Goal: Transaction & Acquisition: Purchase product/service

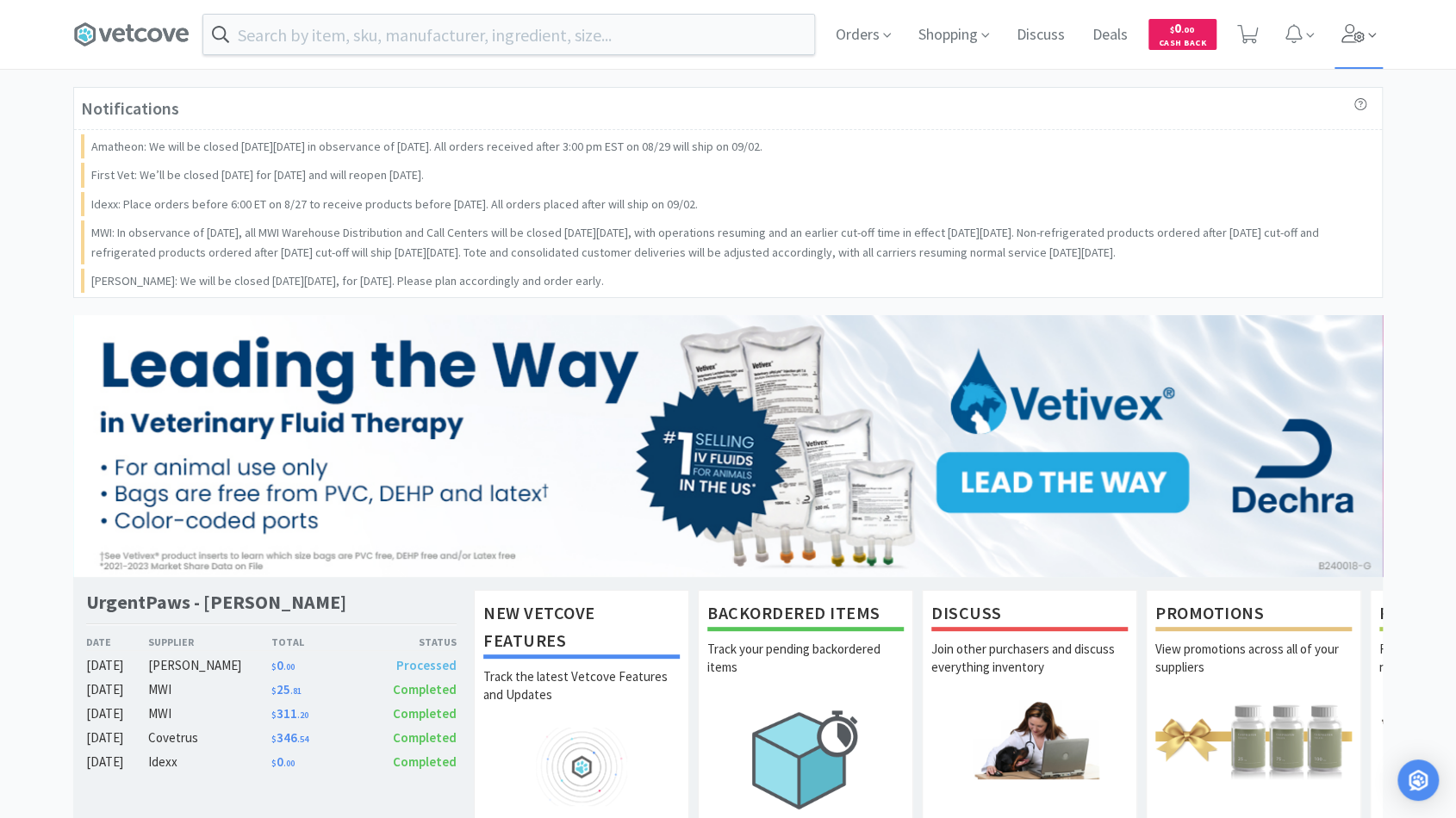
click at [1362, 30] on icon at bounding box center [1353, 33] width 24 height 19
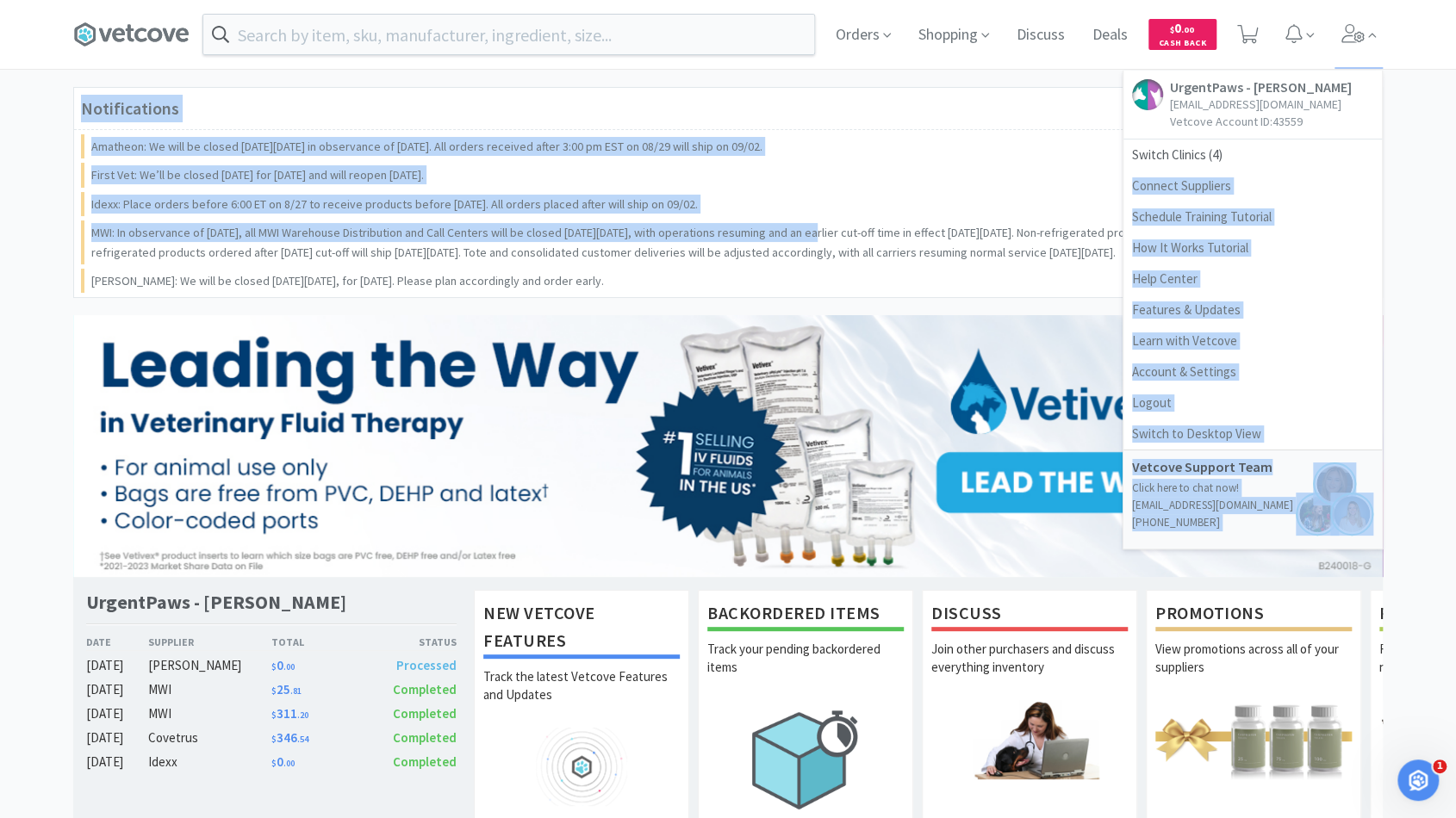
drag, startPoint x: 1235, startPoint y: 150, endPoint x: 794, endPoint y: 216, distance: 445.9
click at [794, 216] on div "Orders Shopping Discuss Discuss Deals Deals $ 0 . 00 Cash Back UrgentPaws - Dua…" at bounding box center [728, 804] width 1456 height 1609
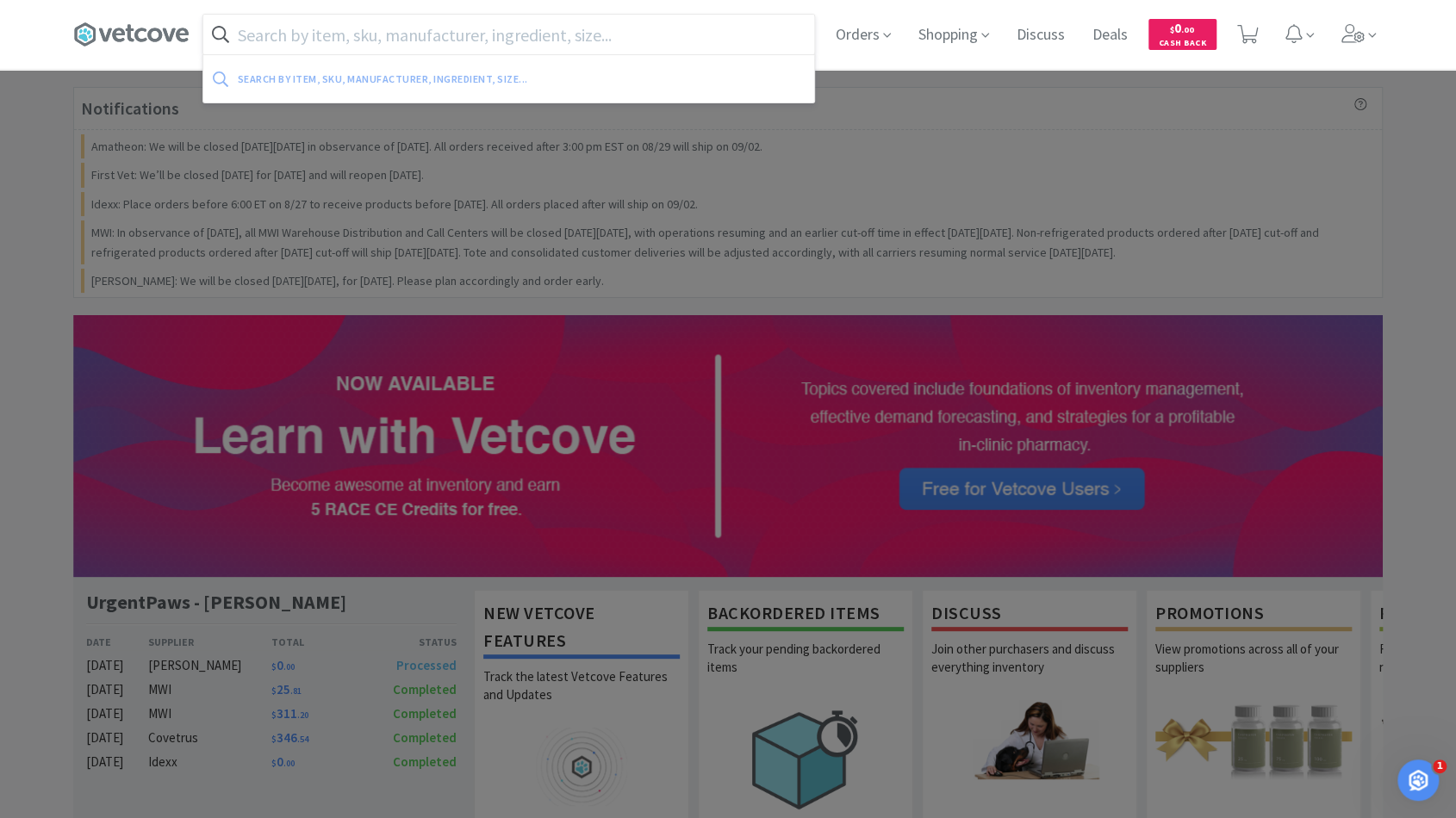
click at [594, 43] on input "text" at bounding box center [508, 34] width 610 height 40
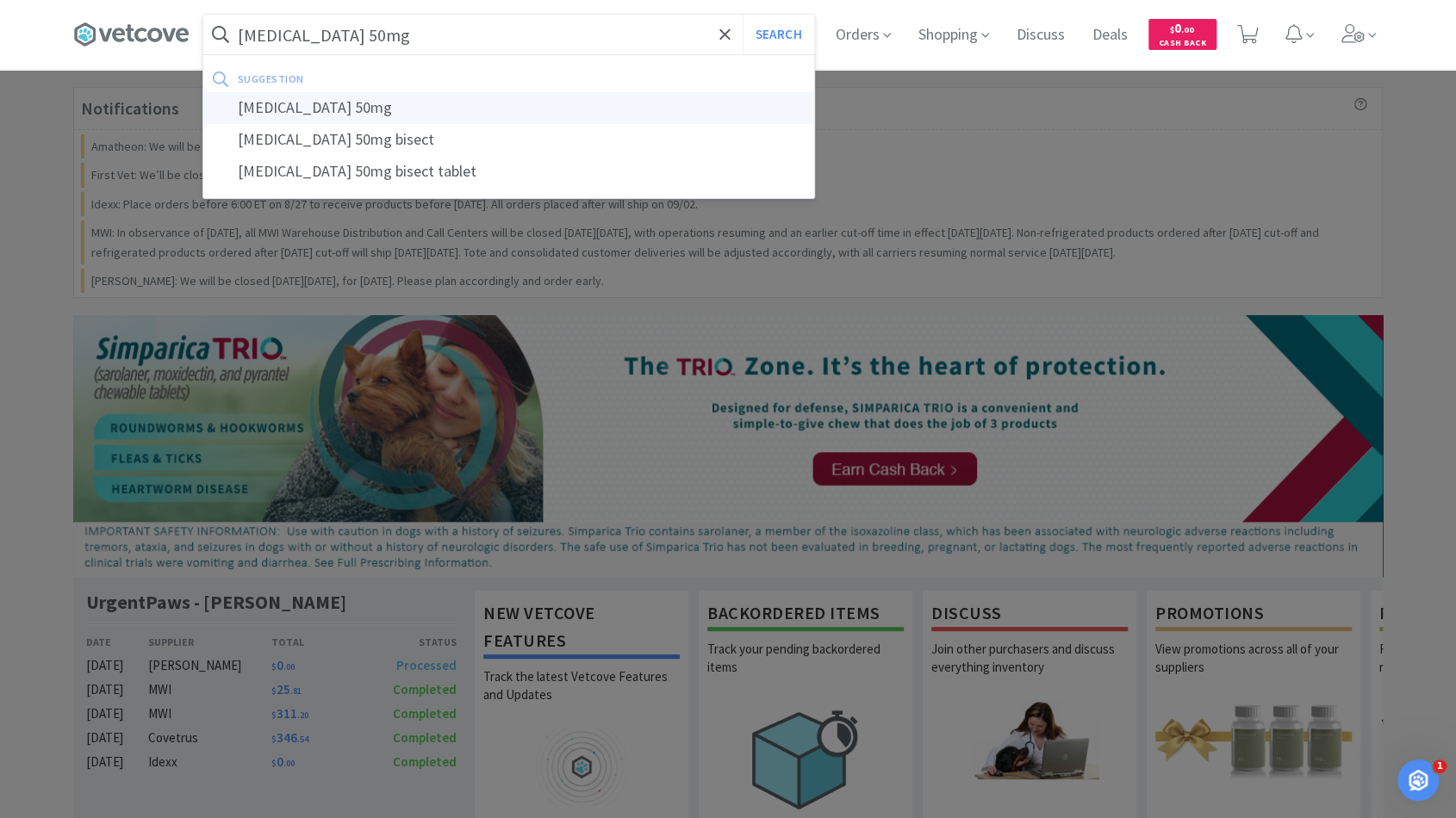
click at [530, 92] on div "[MEDICAL_DATA] 50mg" at bounding box center [508, 108] width 610 height 32
type input "[MEDICAL_DATA] 50mg"
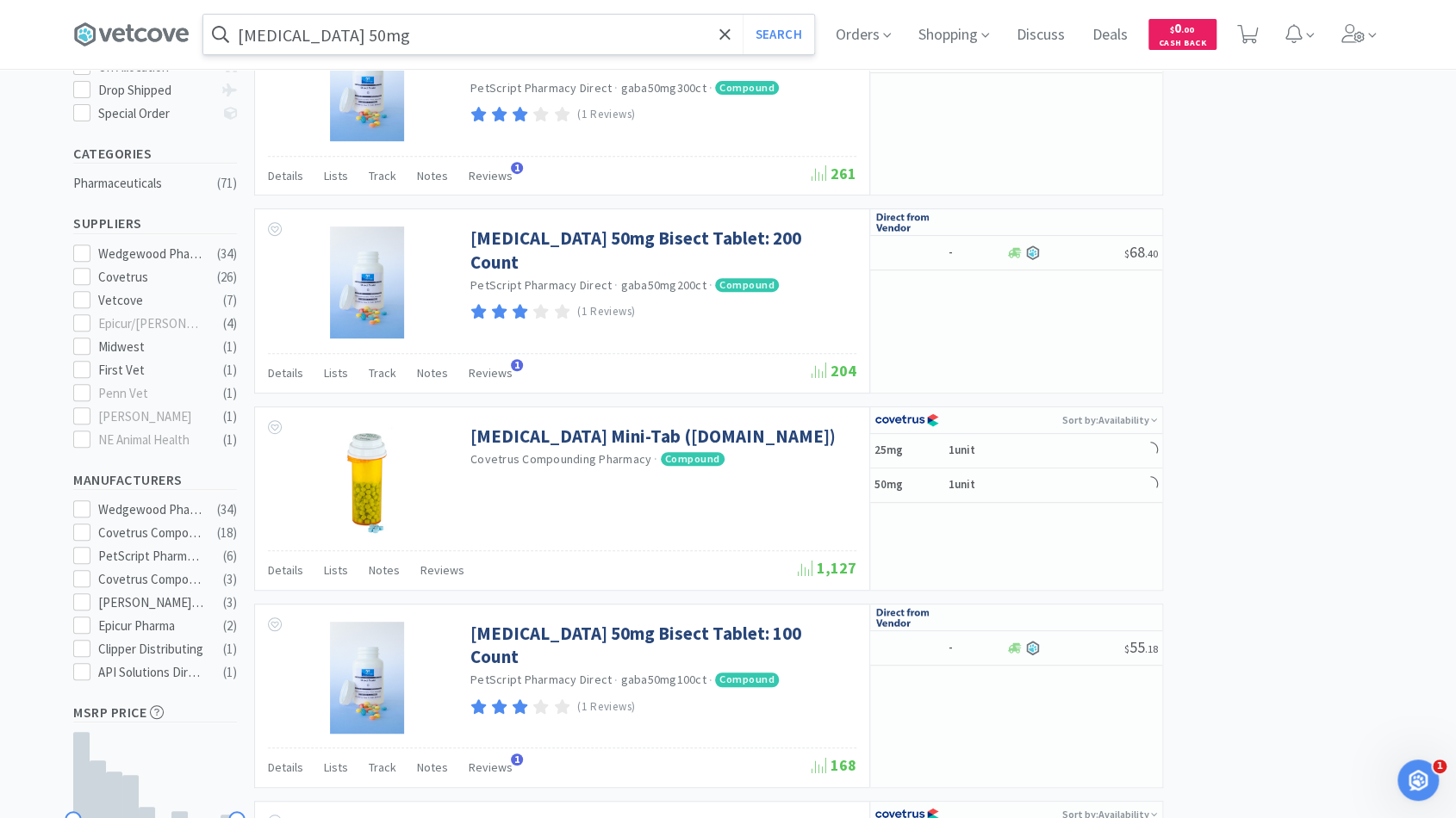
select select "10"
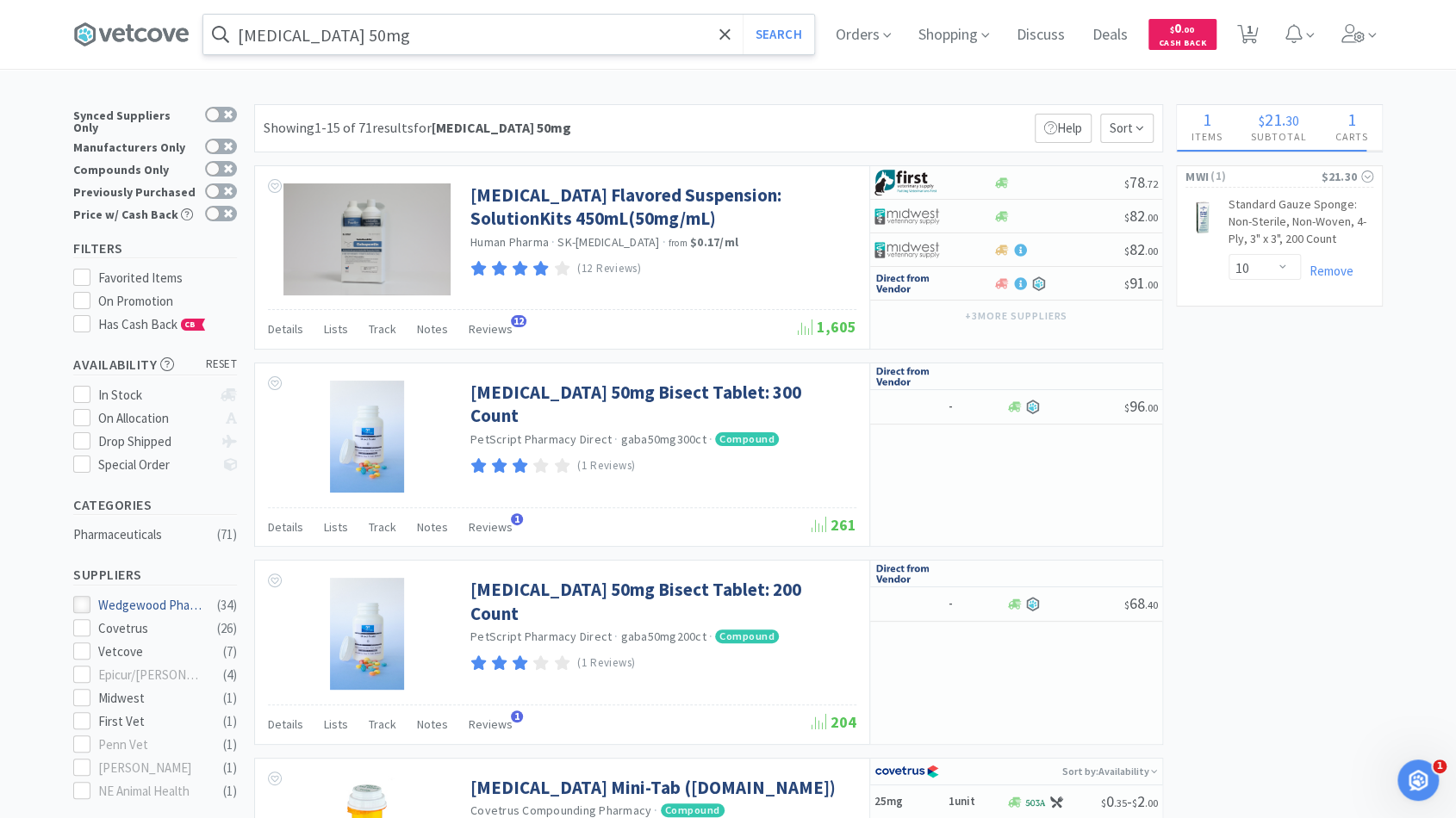
click at [89, 596] on div at bounding box center [81, 604] width 18 height 18
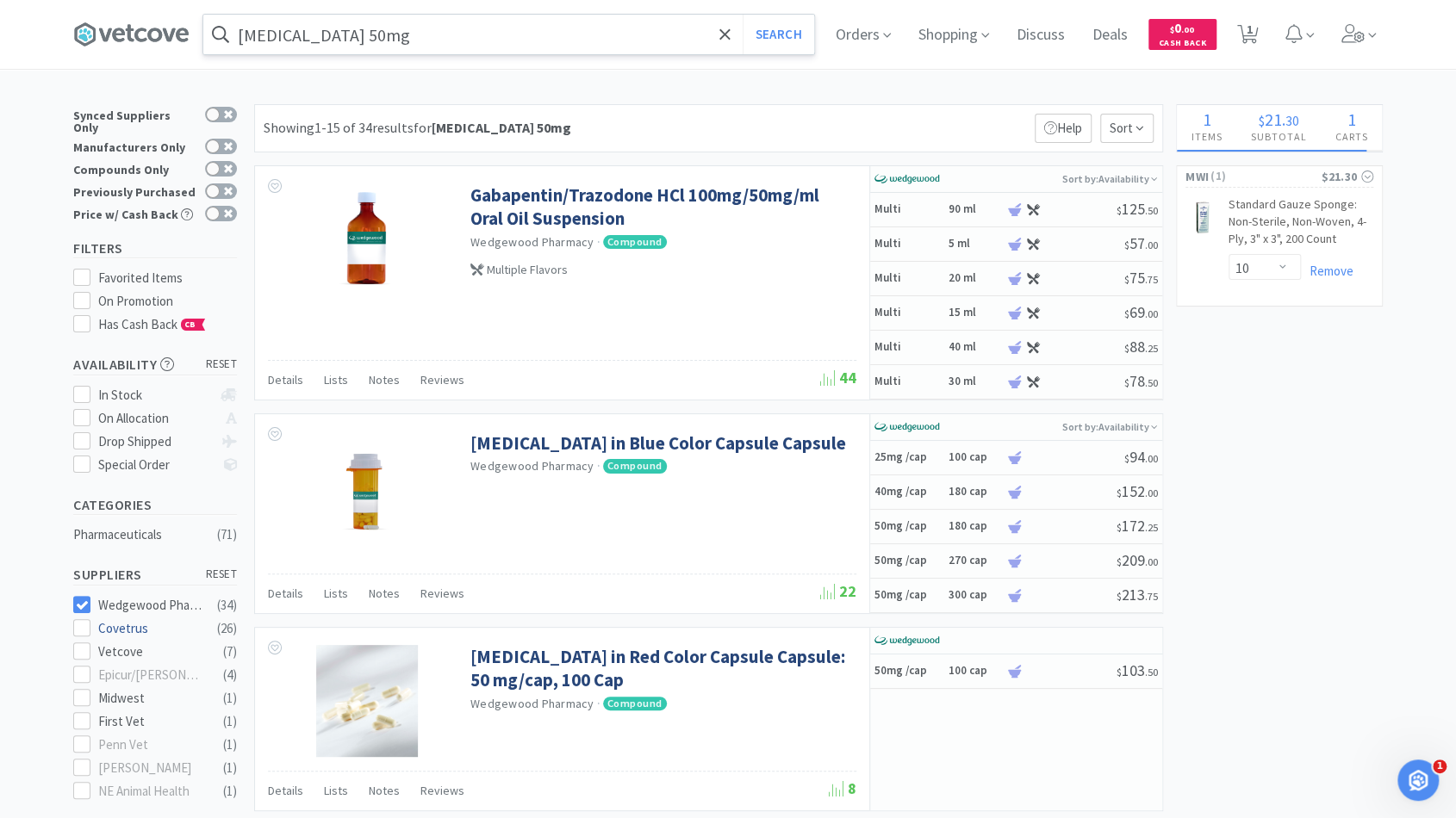
click at [90, 619] on div at bounding box center [85, 629] width 25 height 20
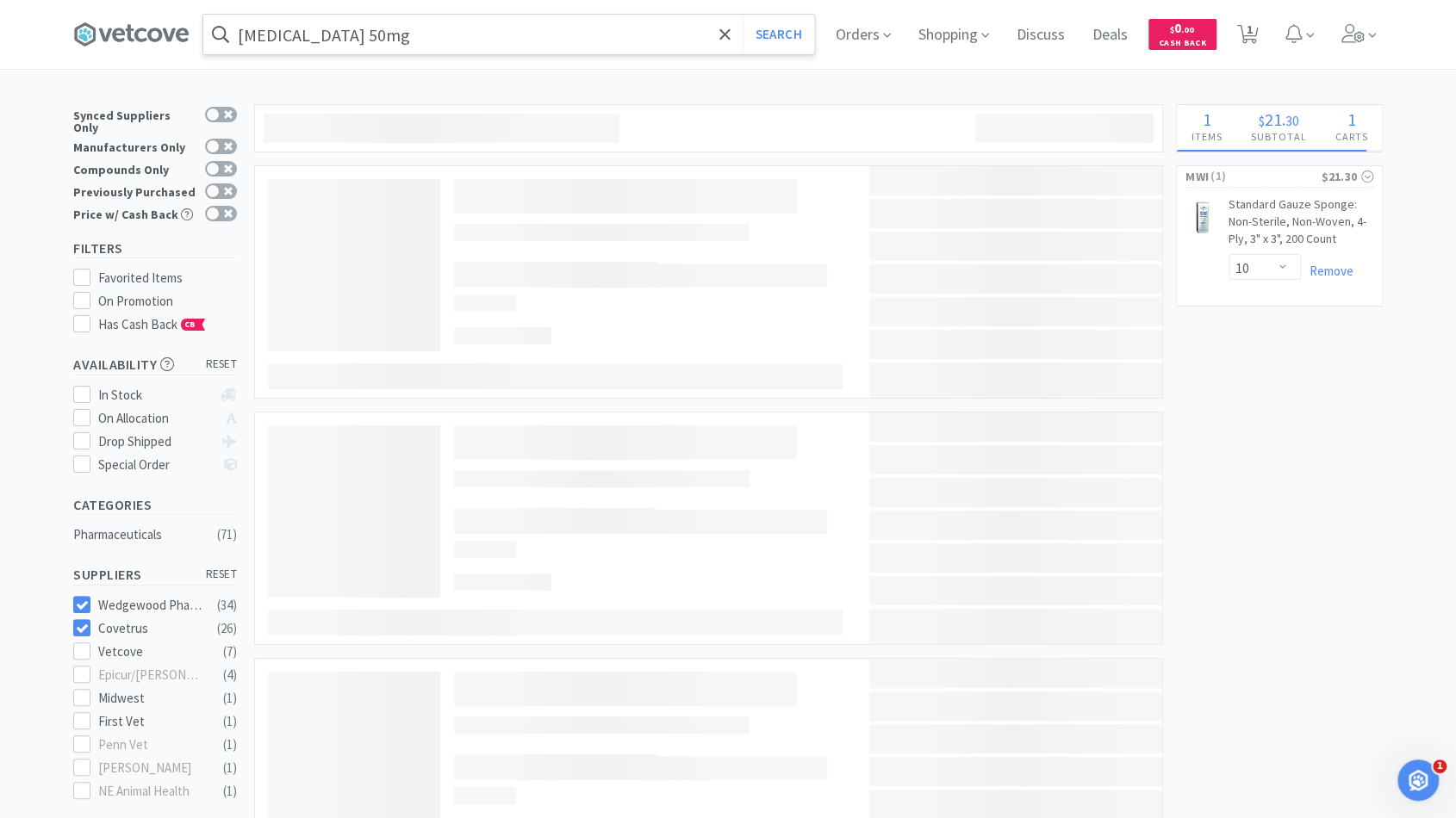
click at [373, 30] on input "[MEDICAL_DATA] 50mg" at bounding box center [508, 34] width 610 height 40
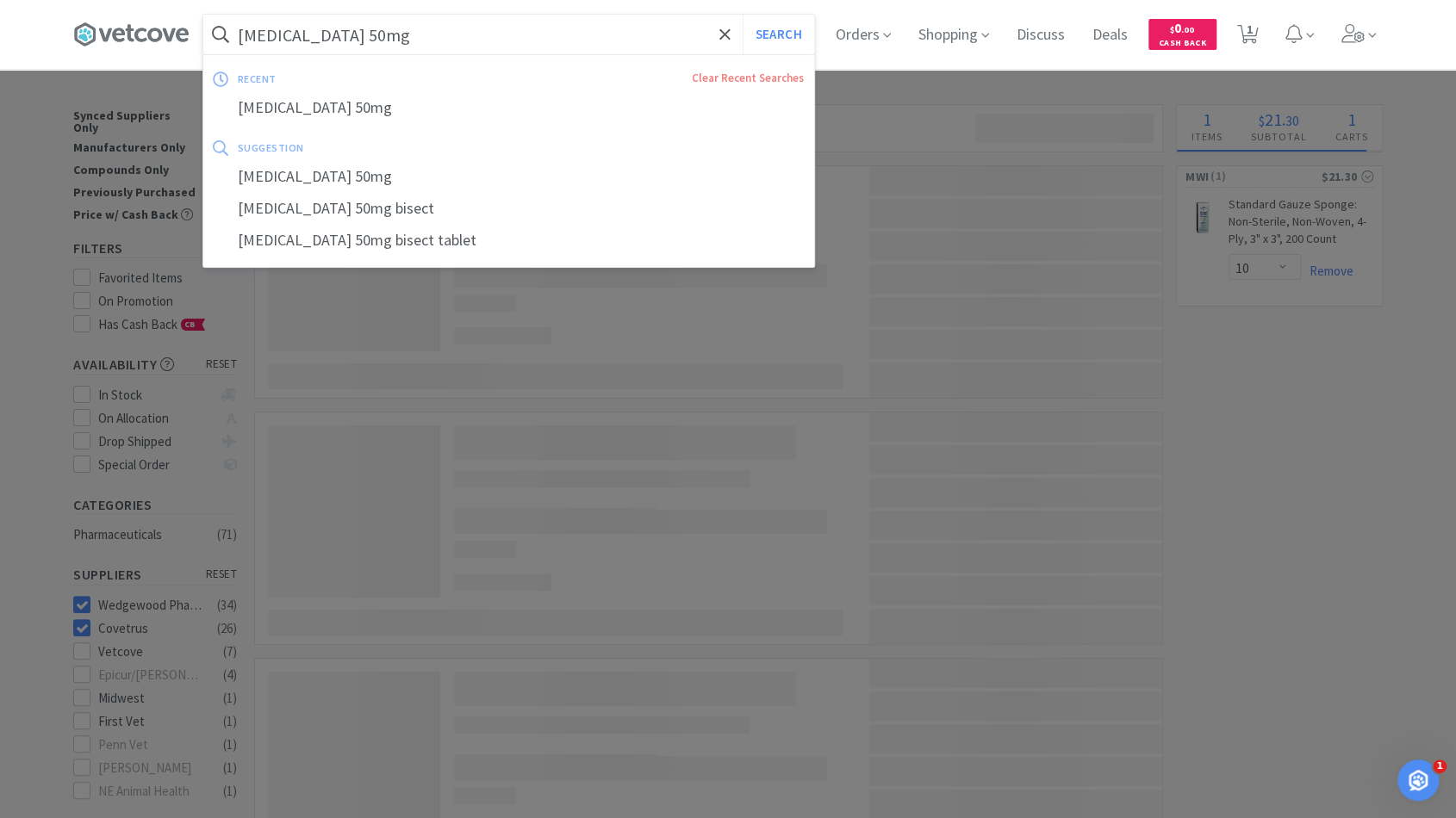
click at [395, 35] on input "[MEDICAL_DATA] 50mg" at bounding box center [508, 34] width 610 height 40
click at [78, 598] on div at bounding box center [728, 409] width 1456 height 818
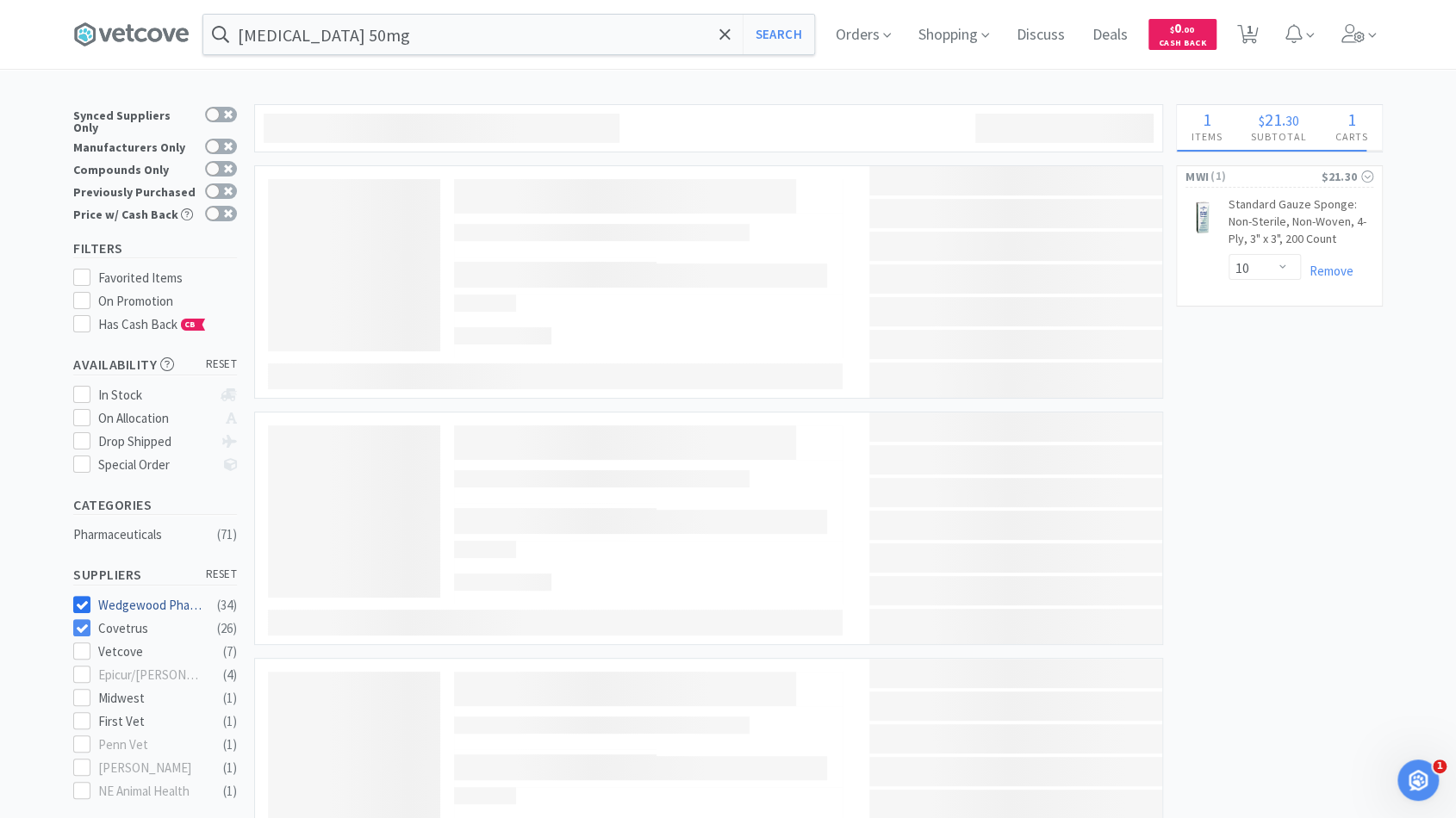
click at [84, 599] on icon at bounding box center [82, 605] width 13 height 13
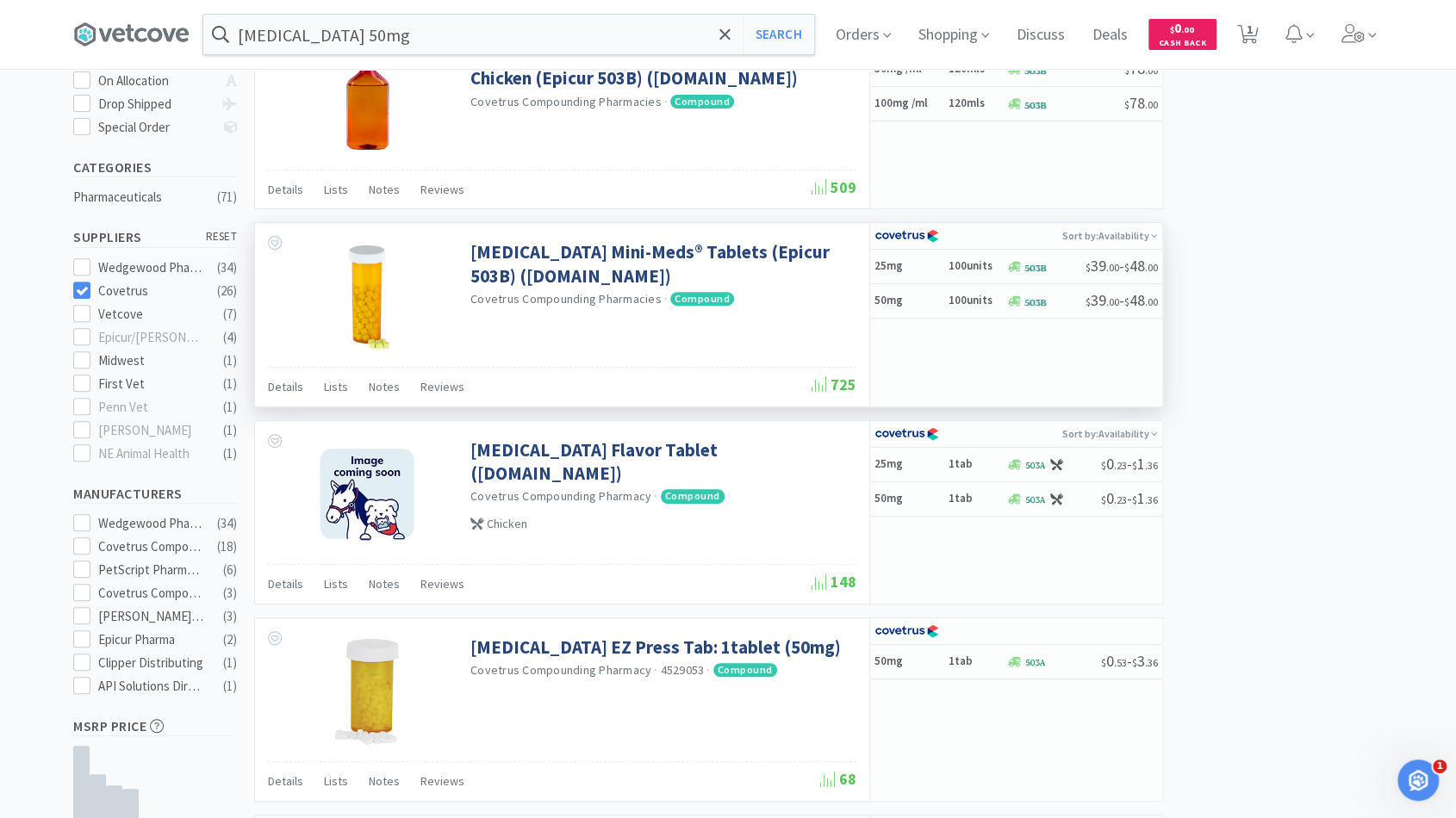
scroll to position [252, 0]
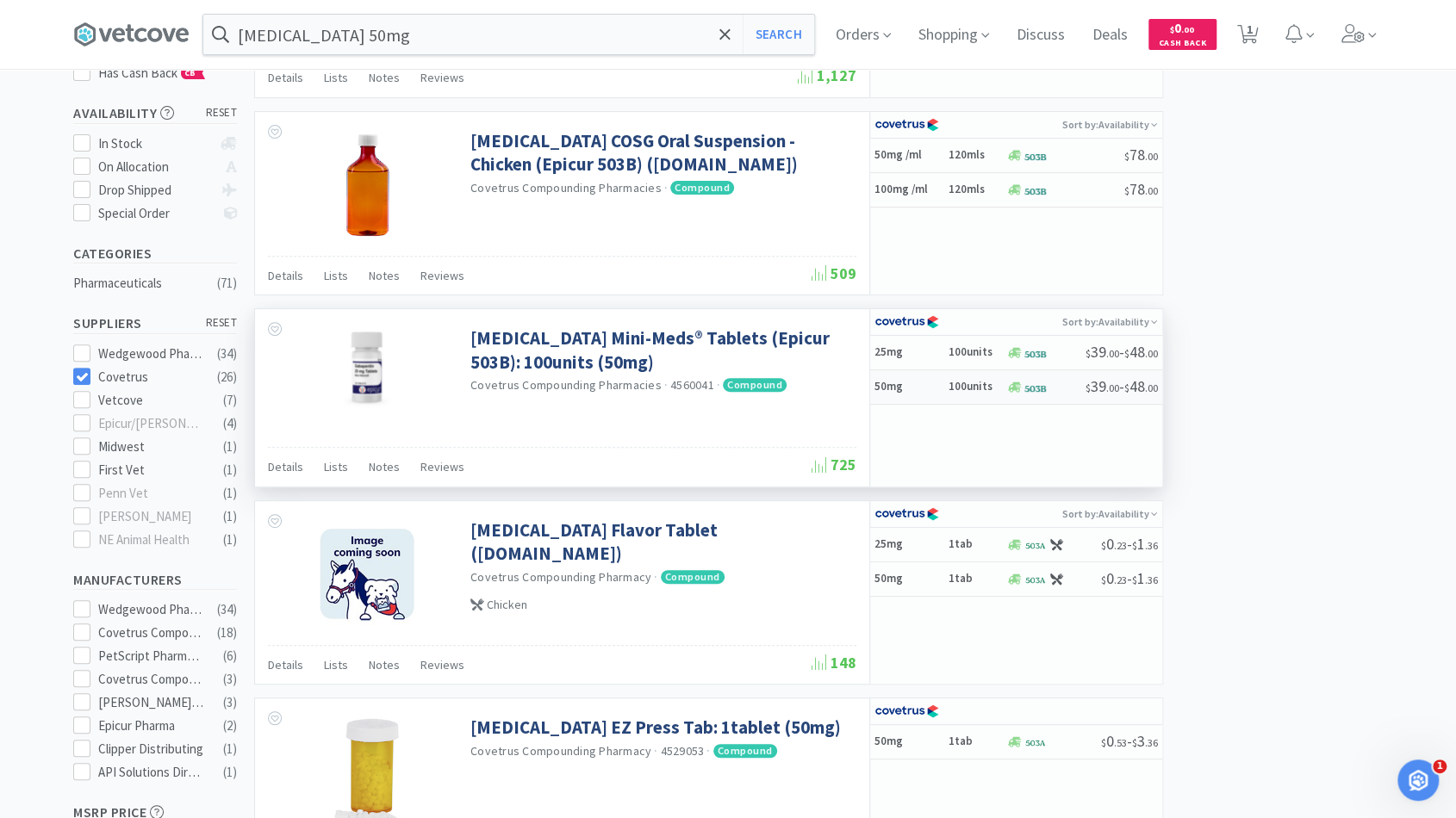
click at [1006, 386] on div at bounding box center [1013, 387] width 18 height 13
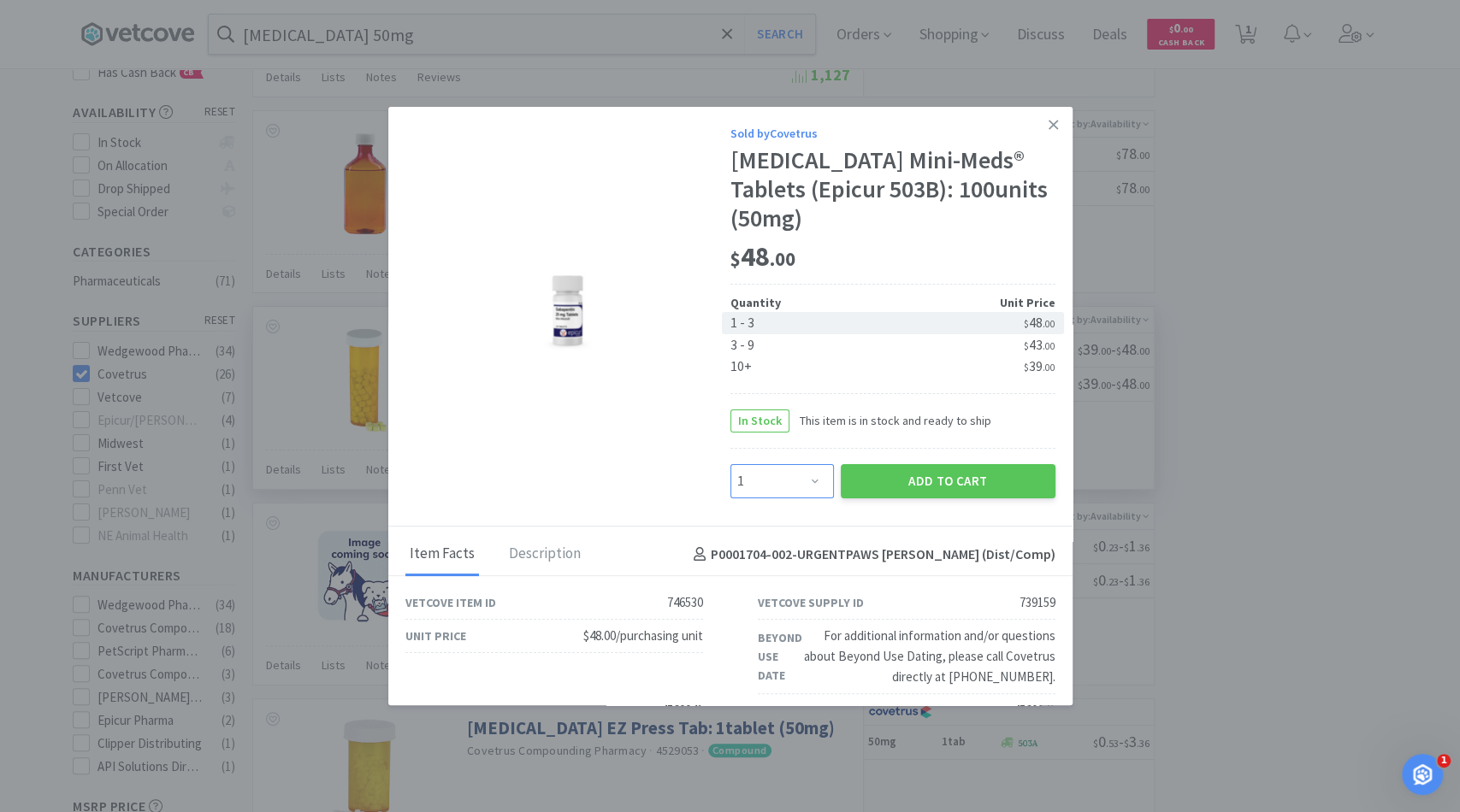
click at [796, 491] on select "Enter Quantity 1 2 3 4 5 6 7 8 9 10 11 12 13 14 15 16 17 18 19 20 Enter Quantity" at bounding box center [782, 481] width 104 height 34
select select "2"
click at [731, 464] on select "Enter Quantity 1 2 3 4 5 6 7 8 9 10 11 12 13 14 15 16 17 18 19 20 Enter Quantity" at bounding box center [782, 481] width 104 height 34
click at [856, 482] on button "Add to Cart" at bounding box center [948, 481] width 214 height 34
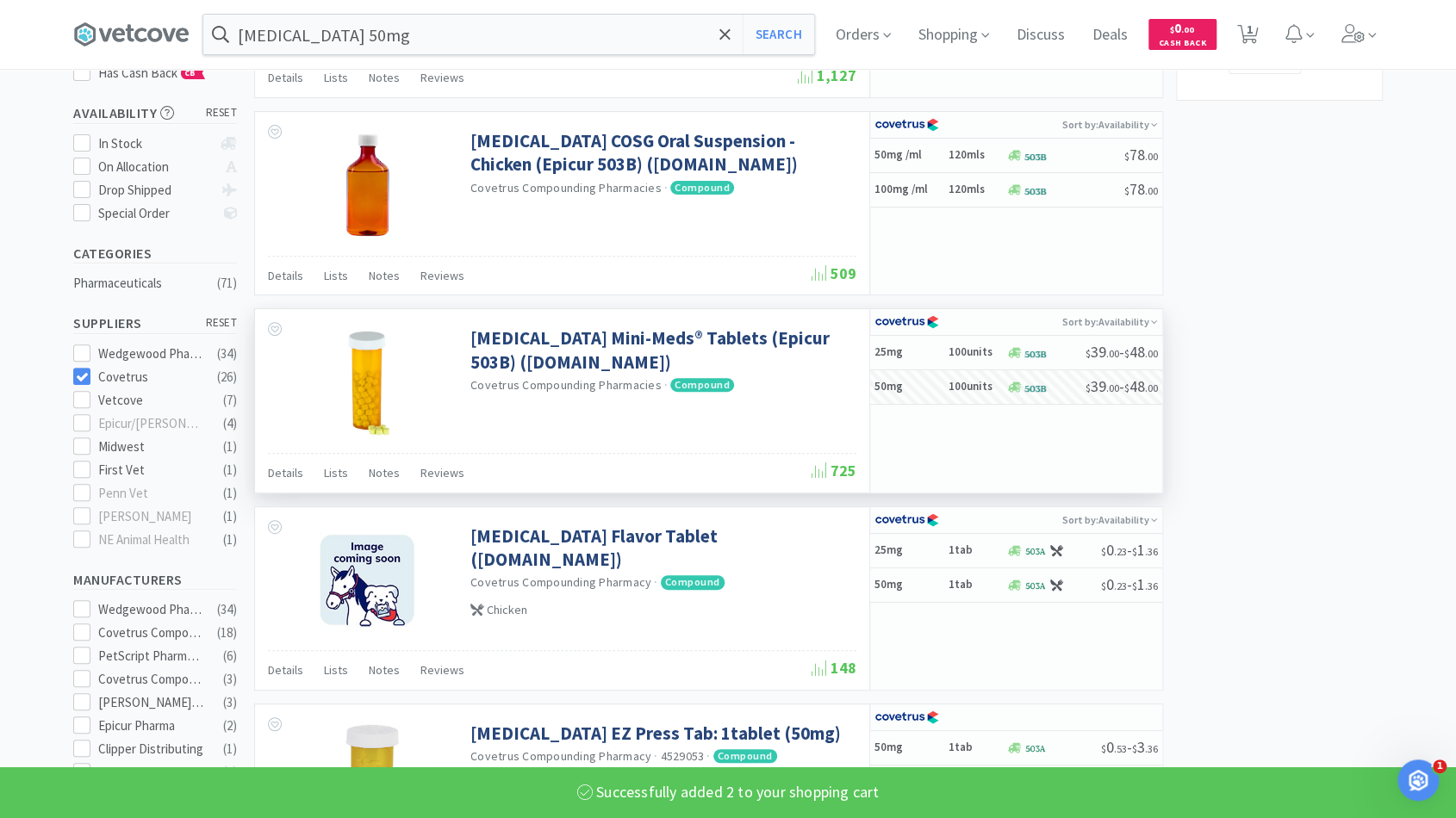
select select "2"
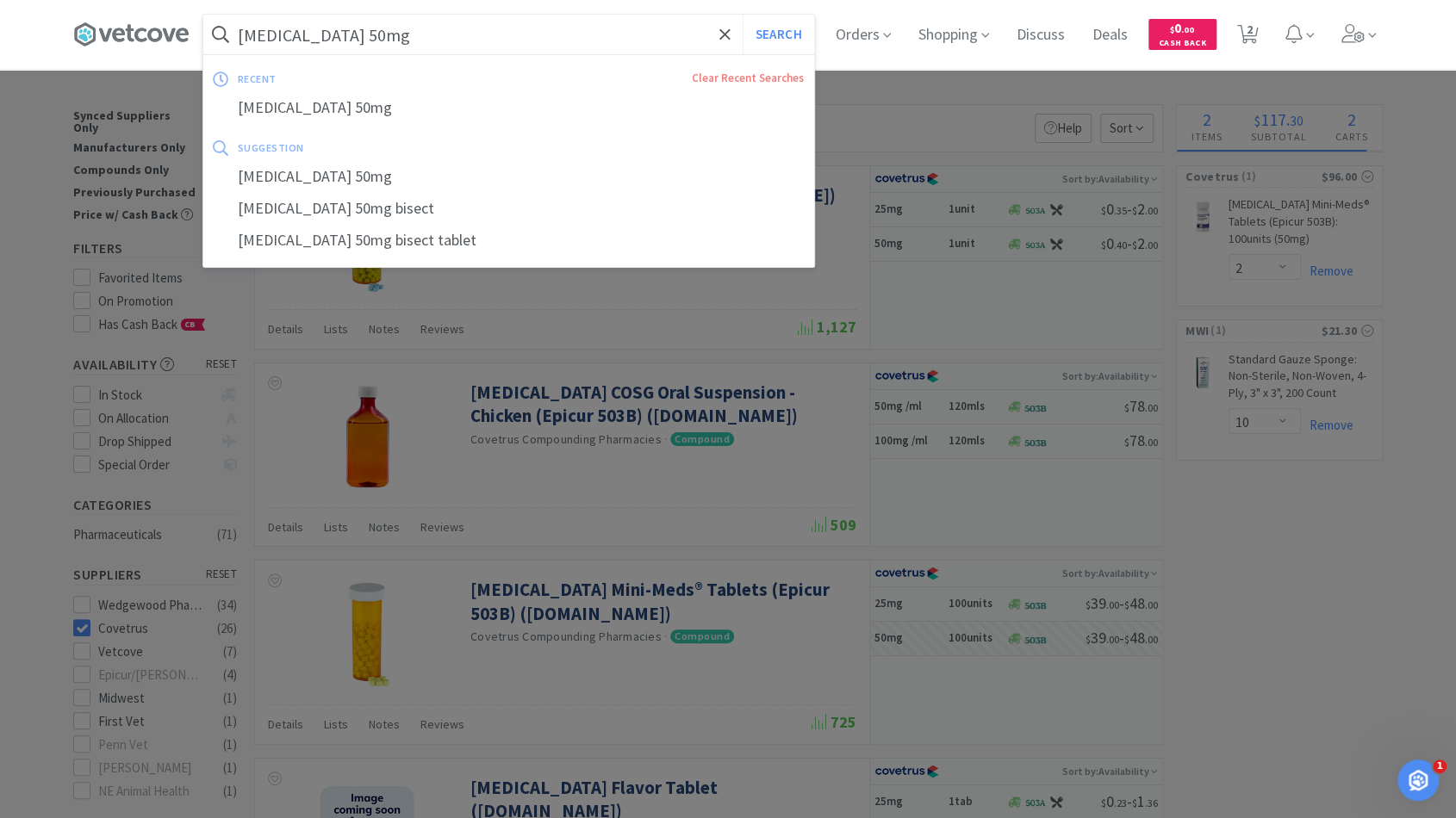
click at [373, 40] on input "[MEDICAL_DATA] 50mg" at bounding box center [508, 34] width 610 height 40
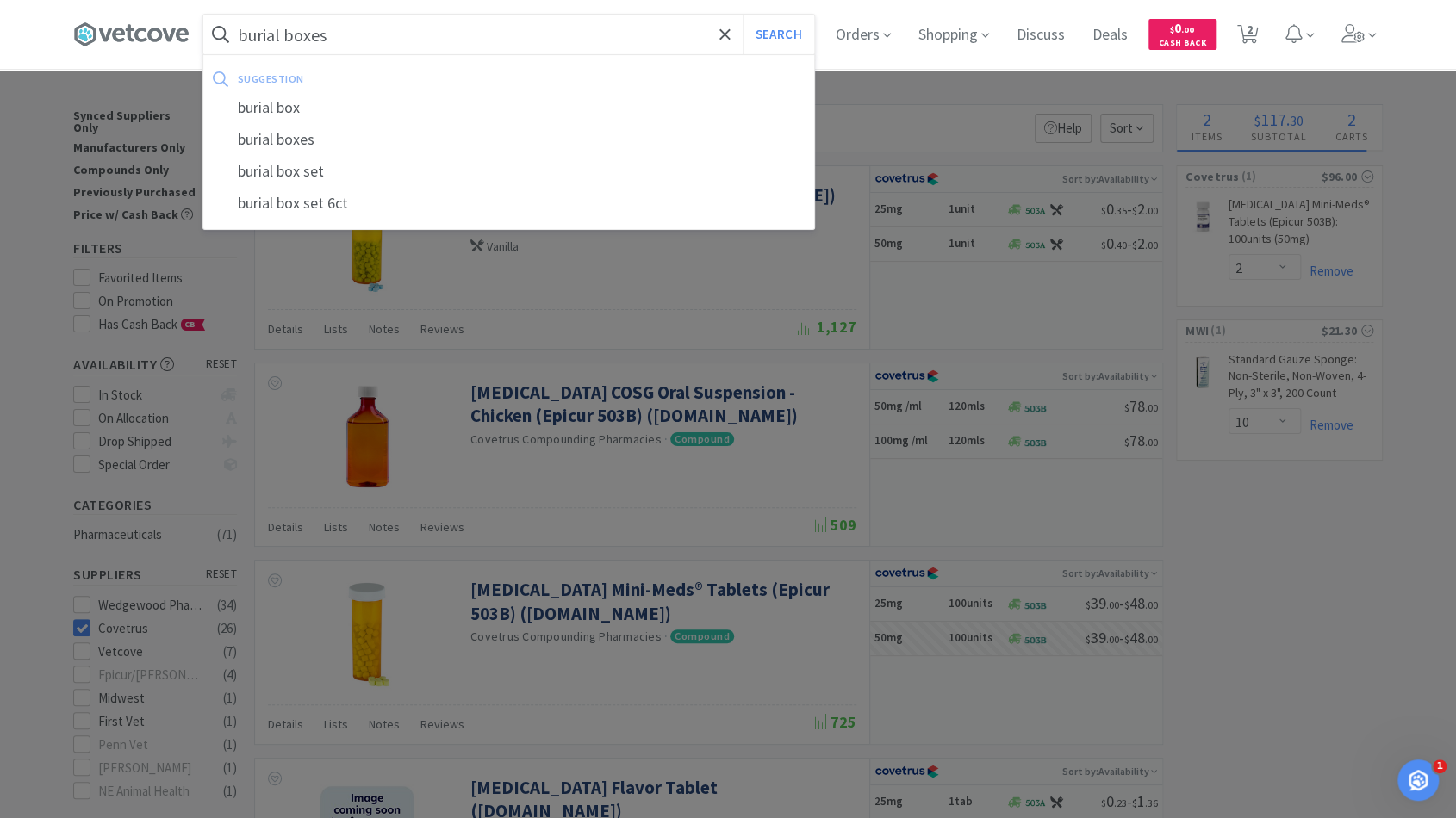
type input "burial boxes"
click at [742, 15] on button "Search" at bounding box center [778, 34] width 72 height 40
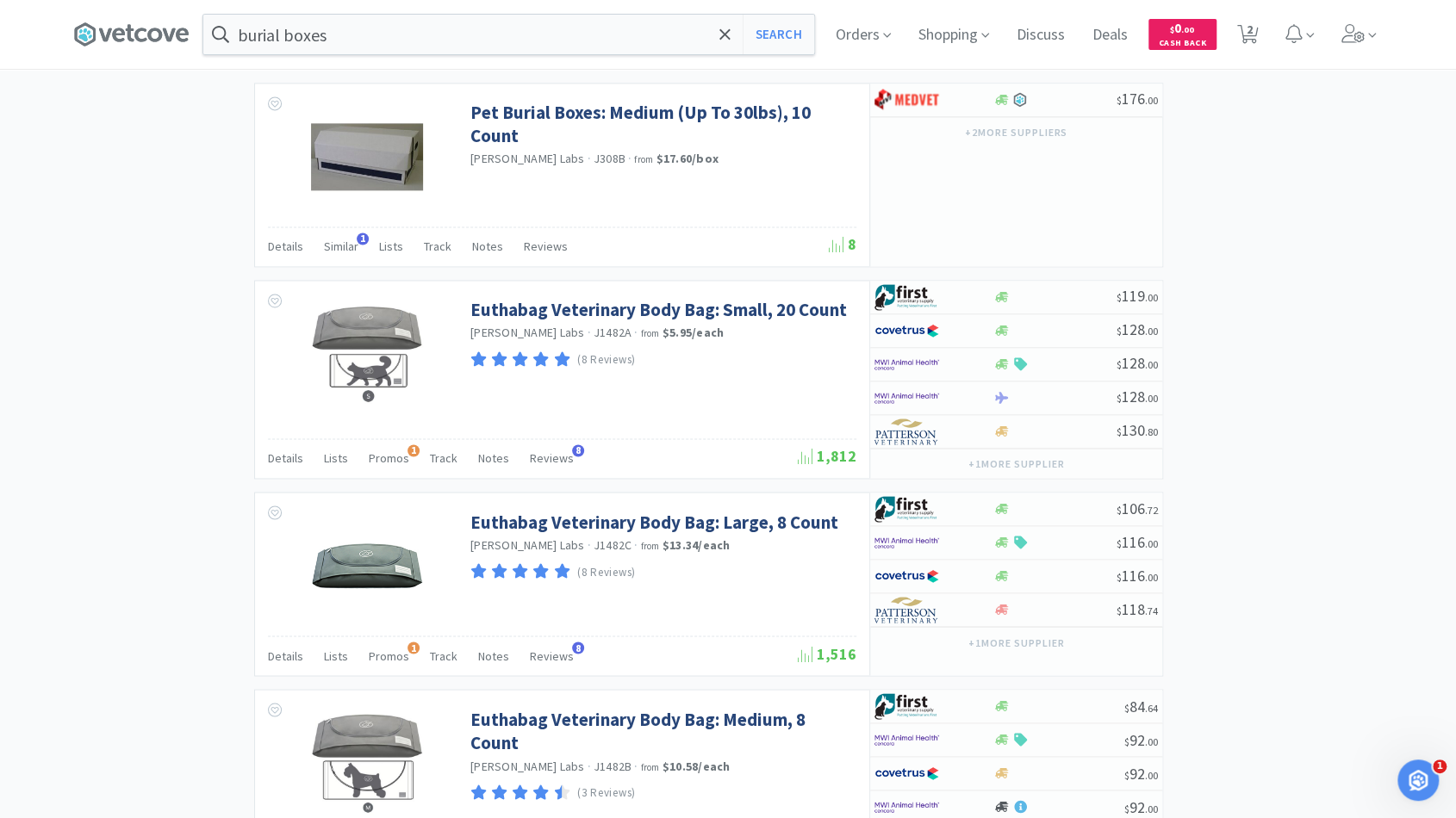
scroll to position [1481, 0]
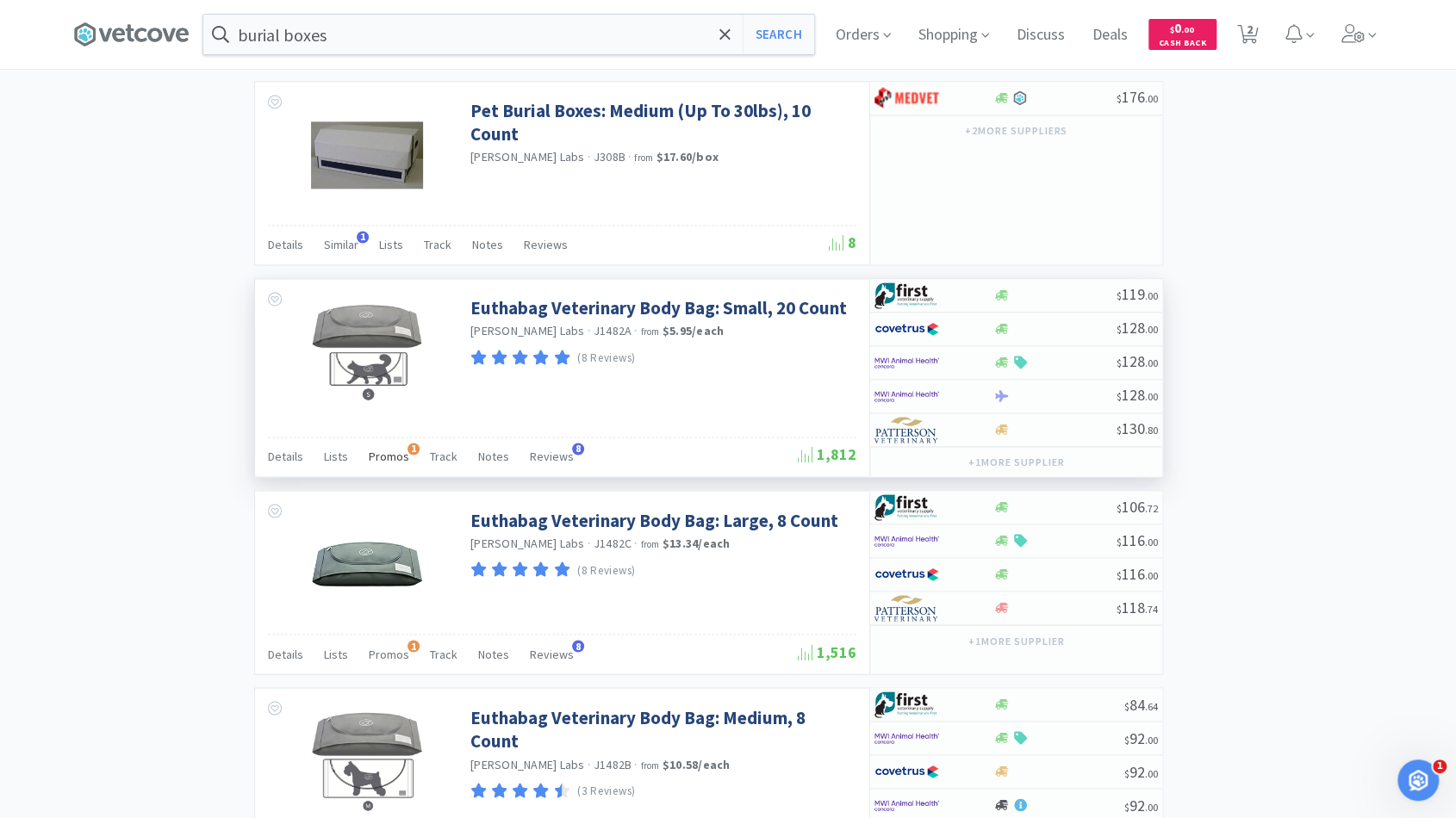
click at [392, 449] on span "Promos" at bounding box center [389, 456] width 41 height 16
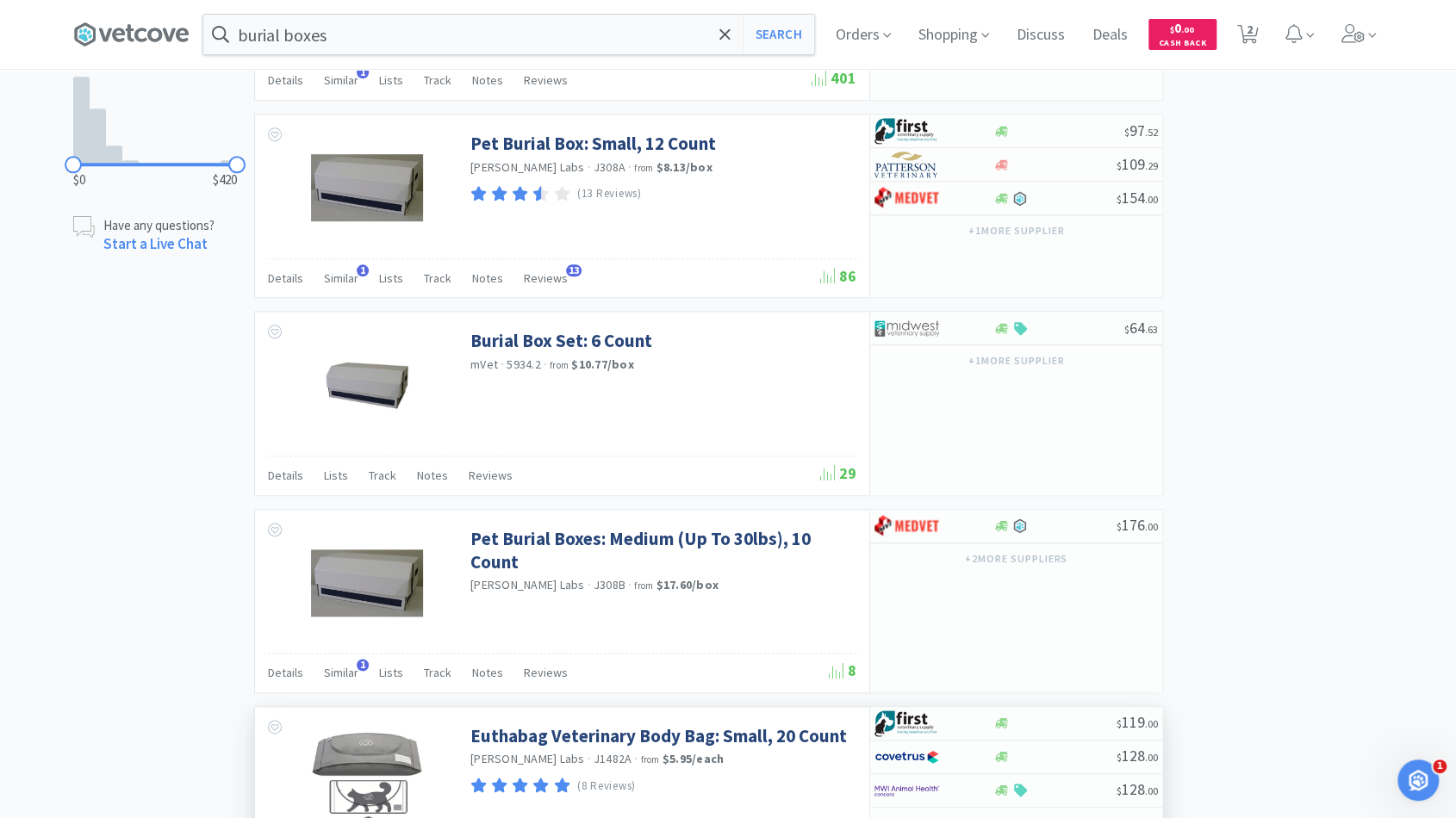
scroll to position [1050, 0]
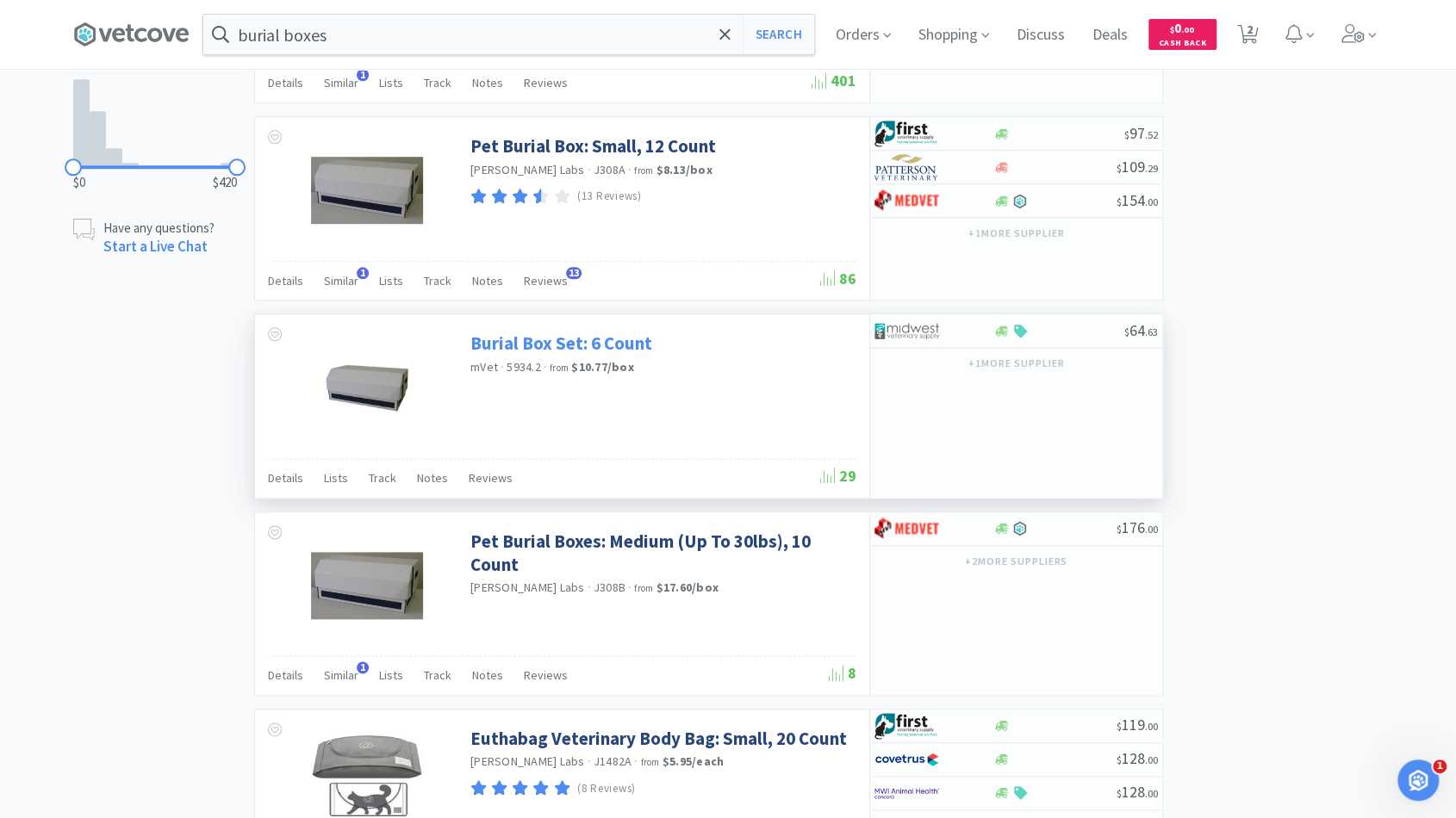
click at [548, 335] on link "Burial Box Set: 6 Count" at bounding box center [561, 343] width 182 height 23
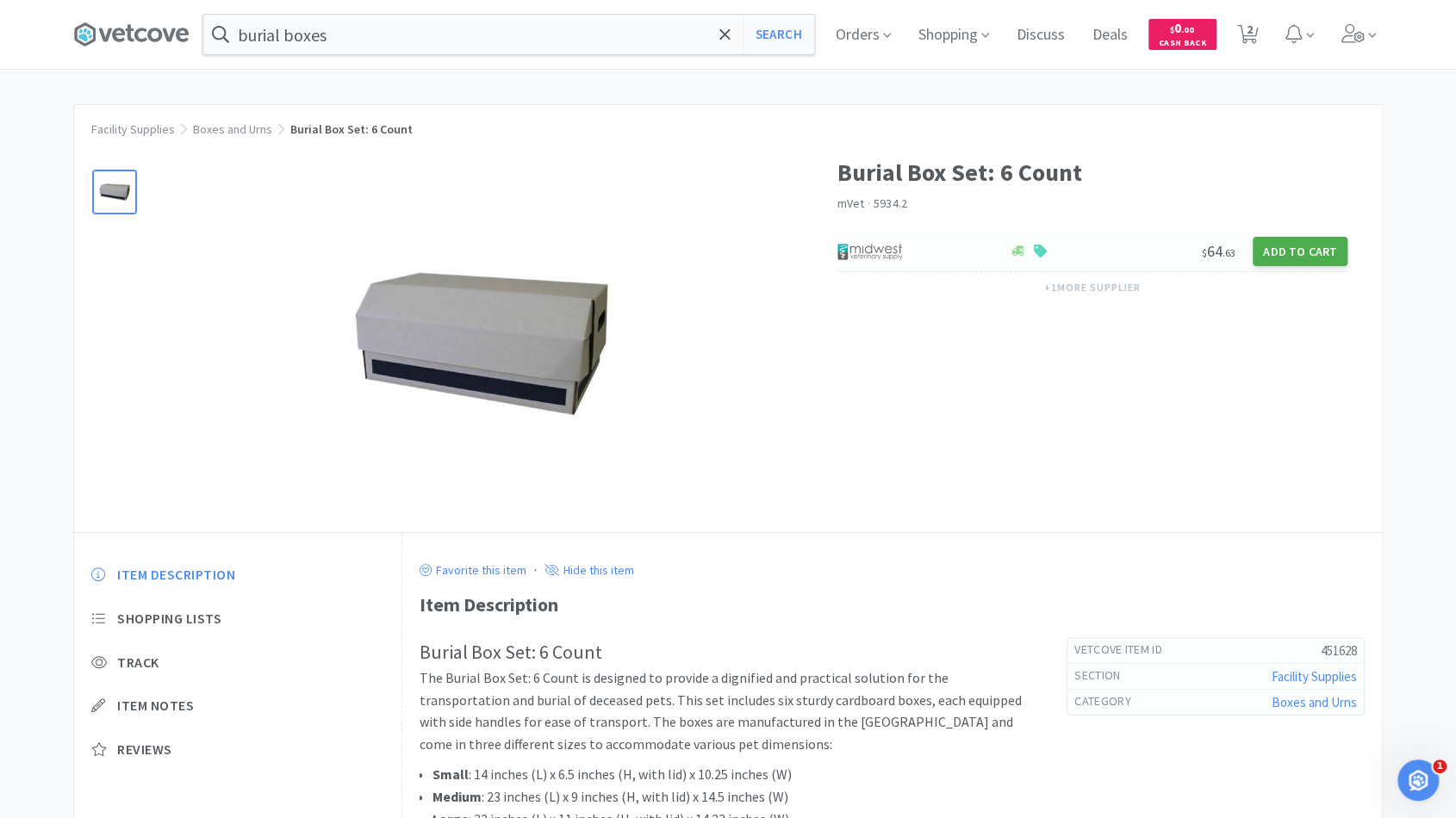
click at [1321, 254] on button "Add to Cart" at bounding box center [1299, 252] width 95 height 30
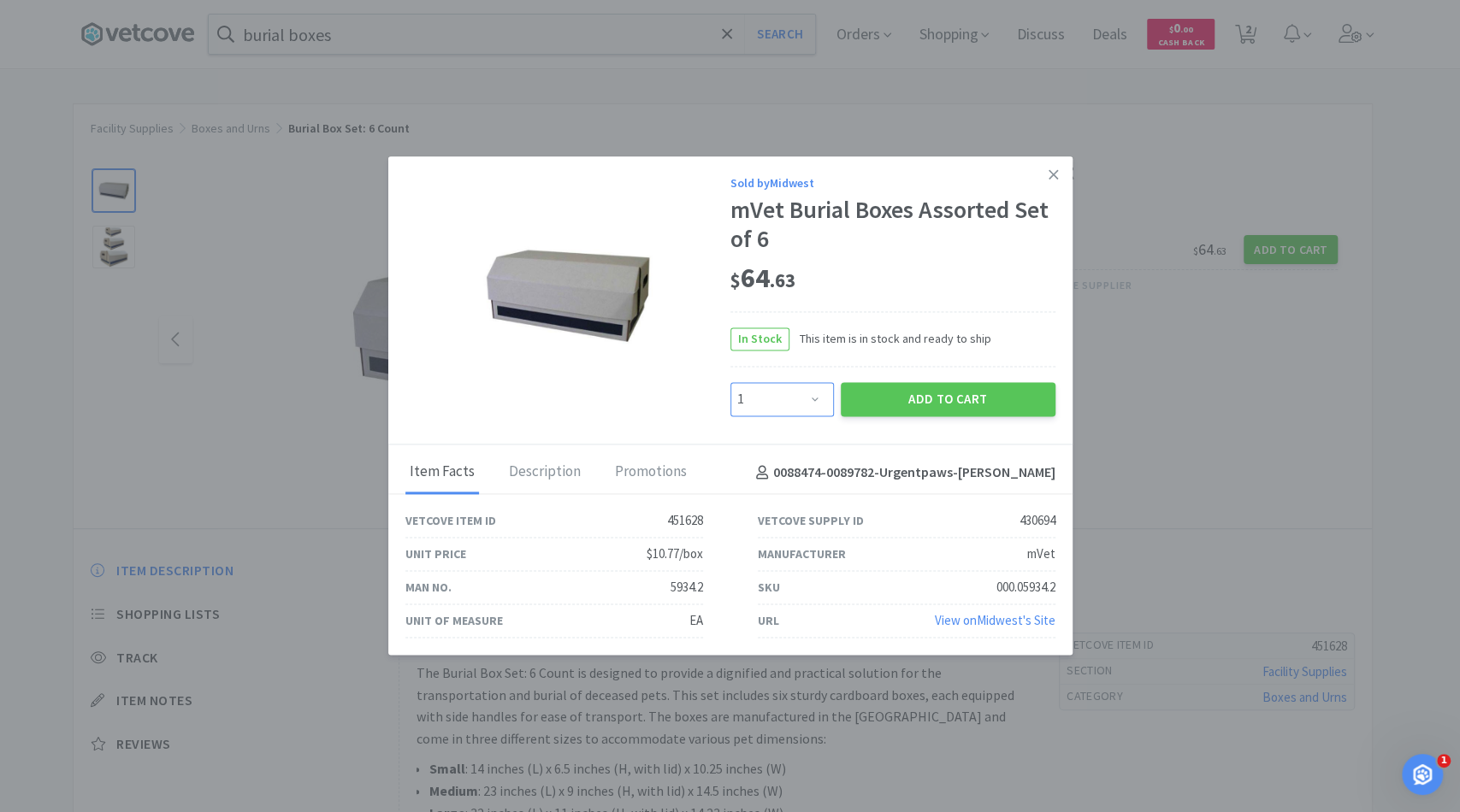
click at [819, 402] on select "Enter Quantity 1 2 3 4 5 6 7 8 9 10 11 12 13 14 15 16 17 18 19 20 Enter Quantity" at bounding box center [782, 399] width 104 height 34
click at [731, 383] on select "Enter Quantity 1 2 3 4 5 6 7 8 9 10 11 12 13 14 15 16 17 18 19 20 Enter Quantity" at bounding box center [782, 399] width 104 height 34
click at [822, 398] on select "Enter Quantity 1 2 3 4 5 6 7 8 9 10 11 12 13 14 15 16 17 18 19 20 Enter Quantity" at bounding box center [782, 399] width 104 height 34
select select "1"
click at [731, 383] on select "Enter Quantity 1 2 3 4 5 6 7 8 9 10 11 12 13 14 15 16 17 18 19 20 Enter Quantity" at bounding box center [782, 399] width 104 height 34
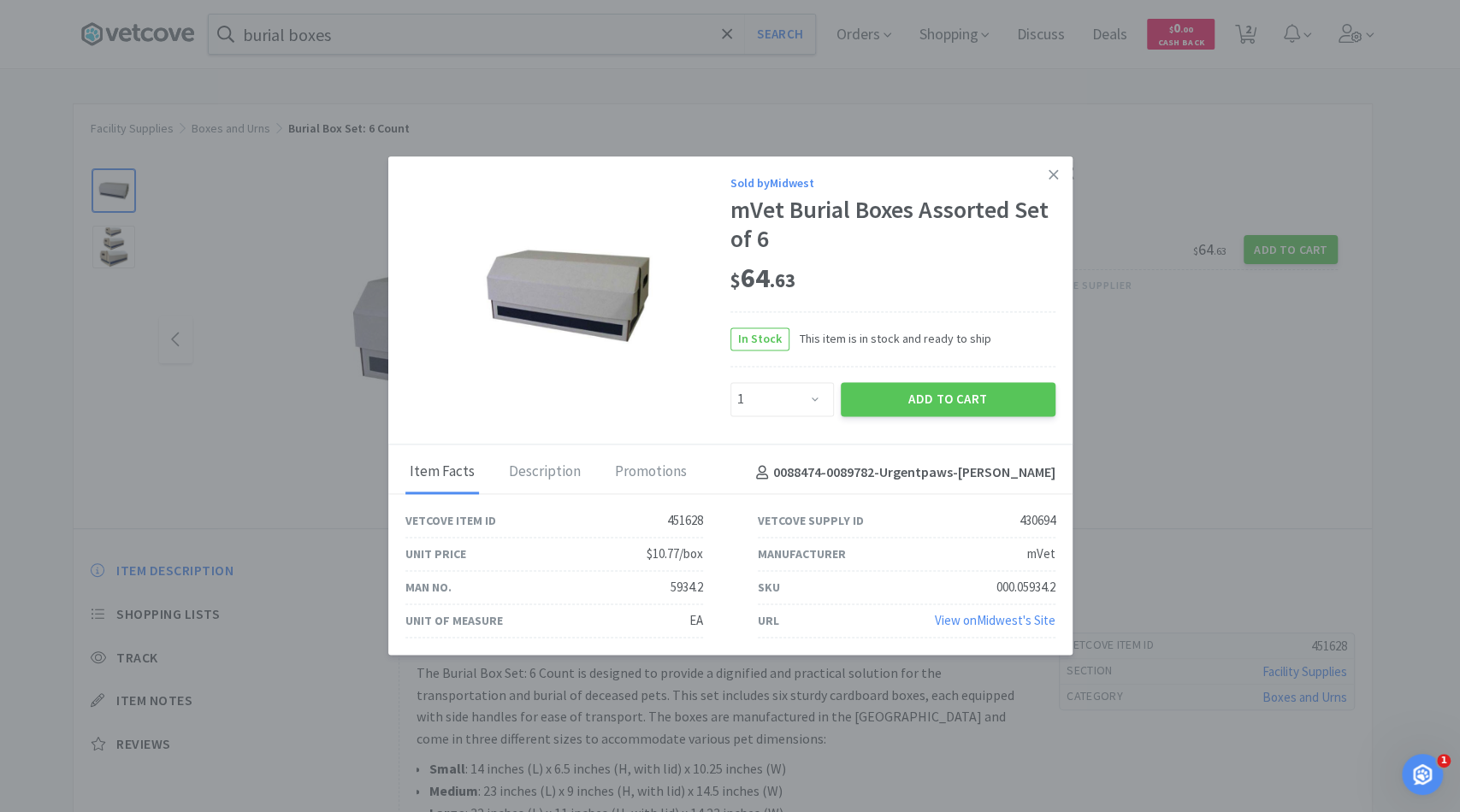
click at [877, 417] on div "Add to Cart" at bounding box center [948, 399] width 222 height 41
click at [875, 407] on button "Add to Cart" at bounding box center [948, 399] width 214 height 34
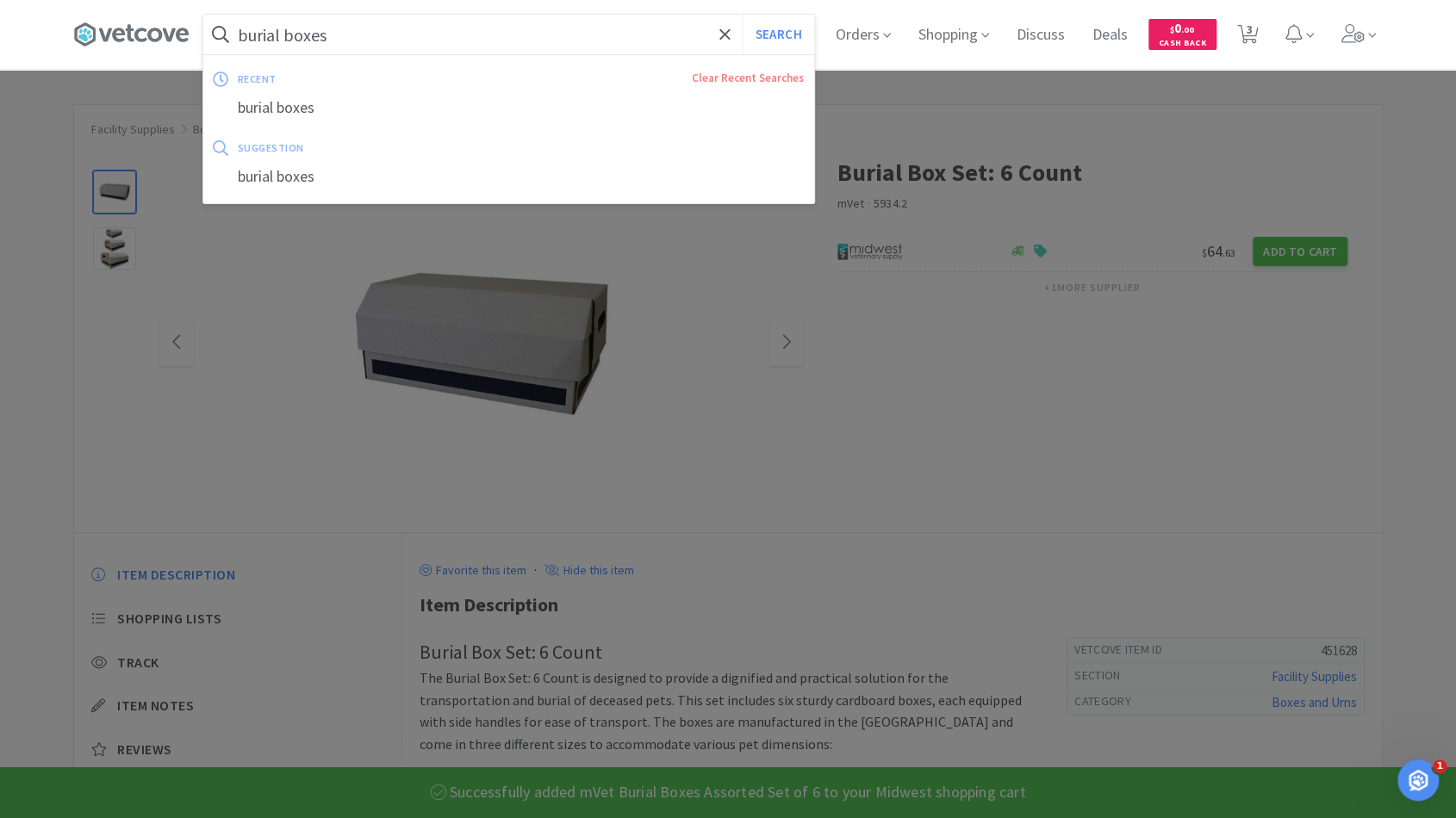
click at [259, 34] on input "burial boxes" at bounding box center [508, 34] width 610 height 40
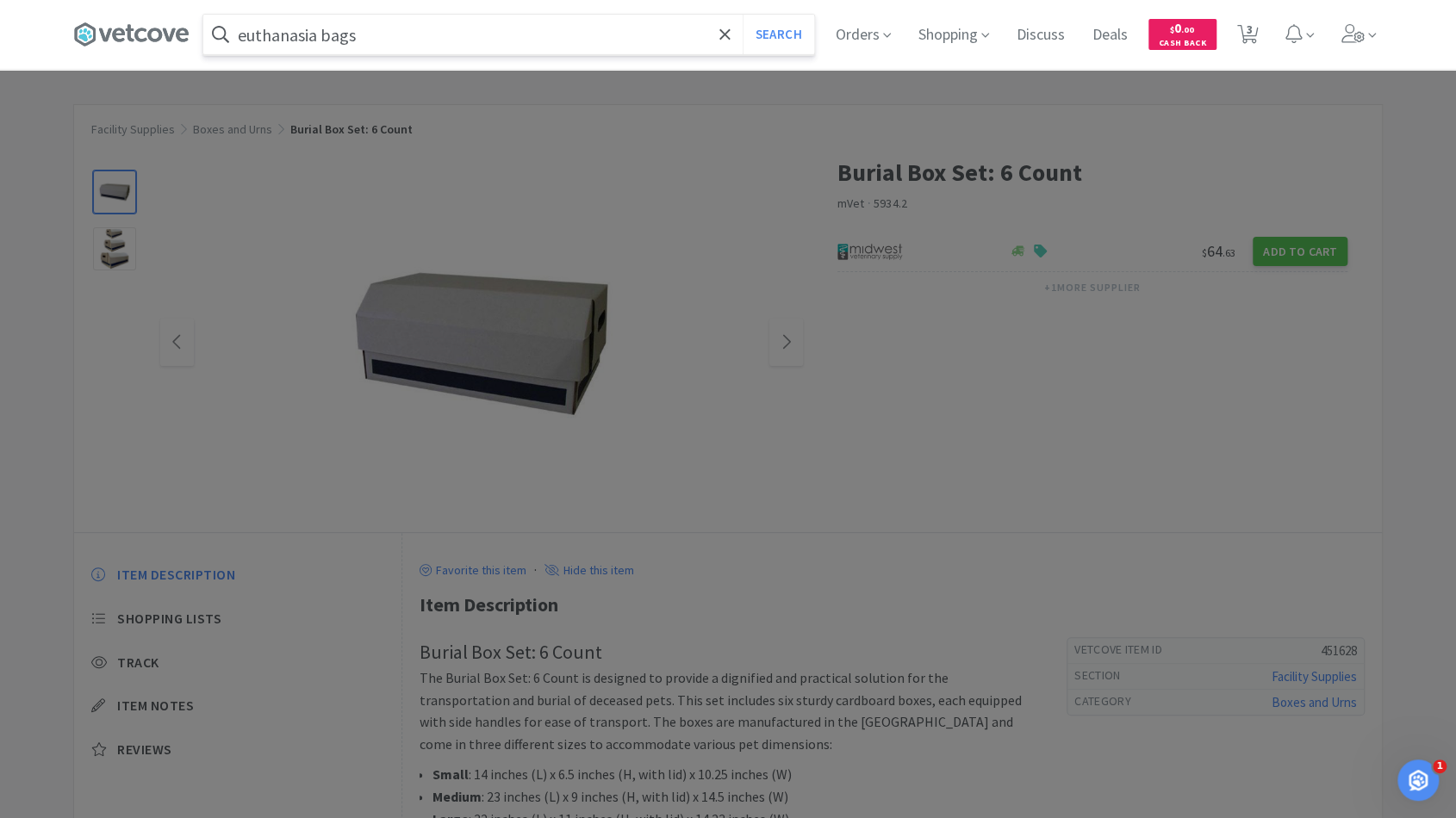
type input "euthanasia bags"
click at [742, 15] on button "Search" at bounding box center [778, 34] width 72 height 40
select select "2"
select select "10"
select select "1"
